Goal: Find specific page/section: Find specific page/section

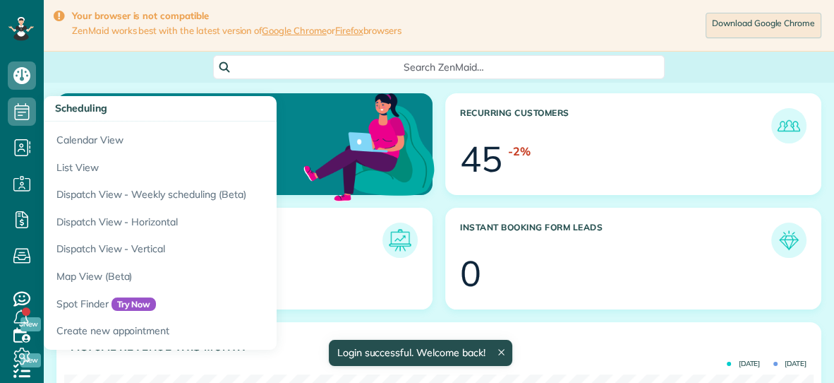
scroll to position [332, 749]
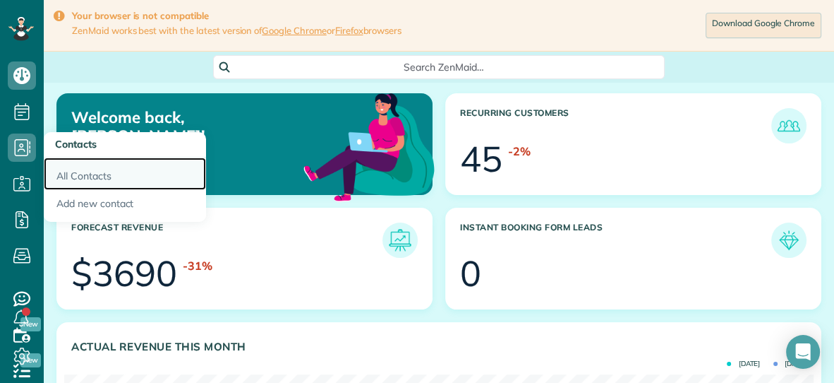
click at [62, 176] on link "All Contacts" at bounding box center [125, 173] width 162 height 32
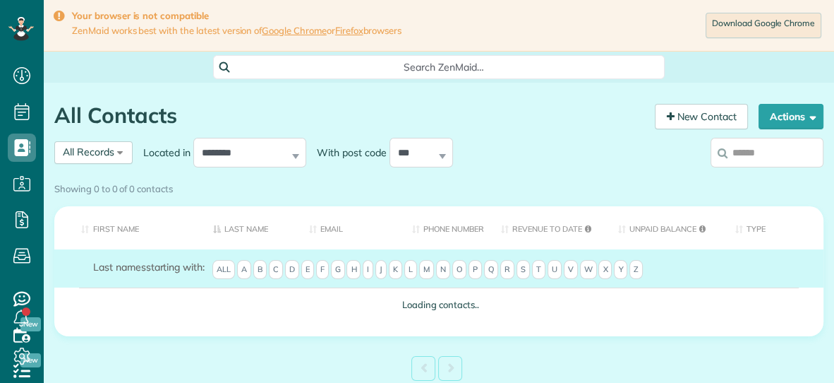
scroll to position [6, 6]
click at [752, 148] on input "search" at bounding box center [767, 153] width 113 height 30
click at [741, 176] on div "Showing 0 to 0 of 0 contacts" at bounding box center [439, 188] width 791 height 25
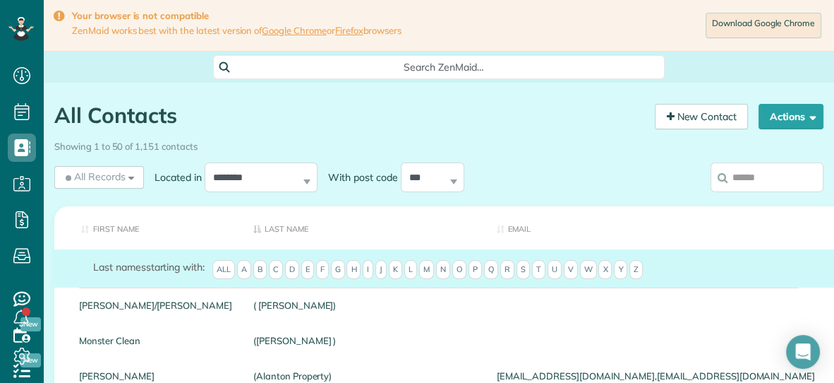
click at [739, 175] on input "search" at bounding box center [767, 177] width 113 height 30
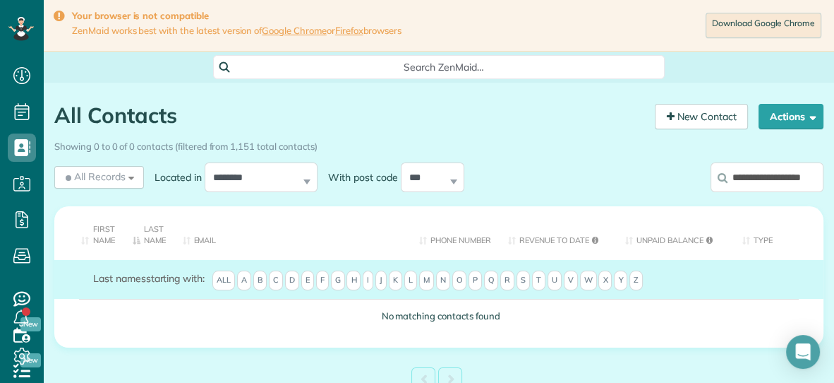
type input "**********"
